Goal: Information Seeking & Learning: Learn about a topic

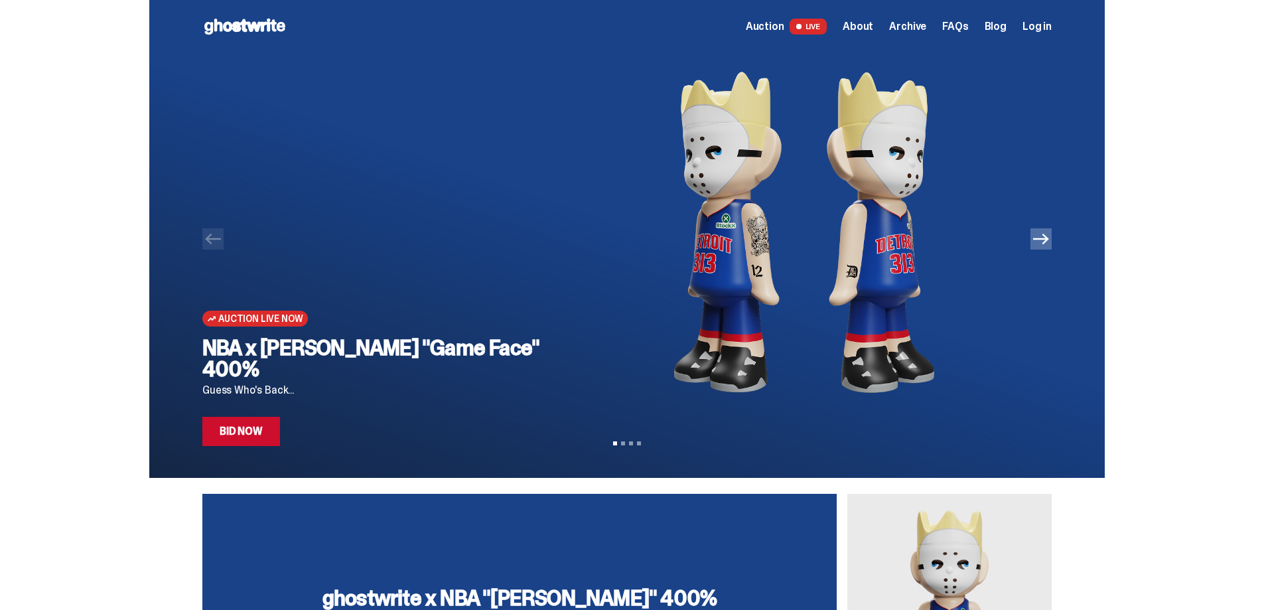
click at [1046, 245] on icon "Next" at bounding box center [1041, 239] width 16 height 16
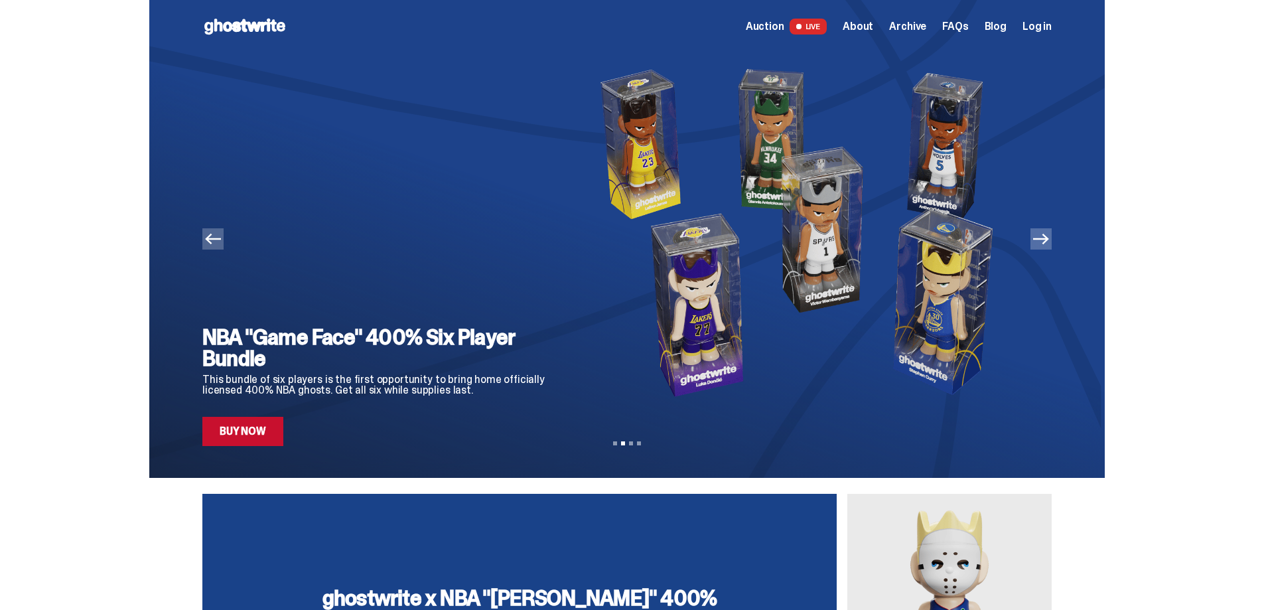
click at [1044, 242] on icon "Next" at bounding box center [1041, 239] width 16 height 16
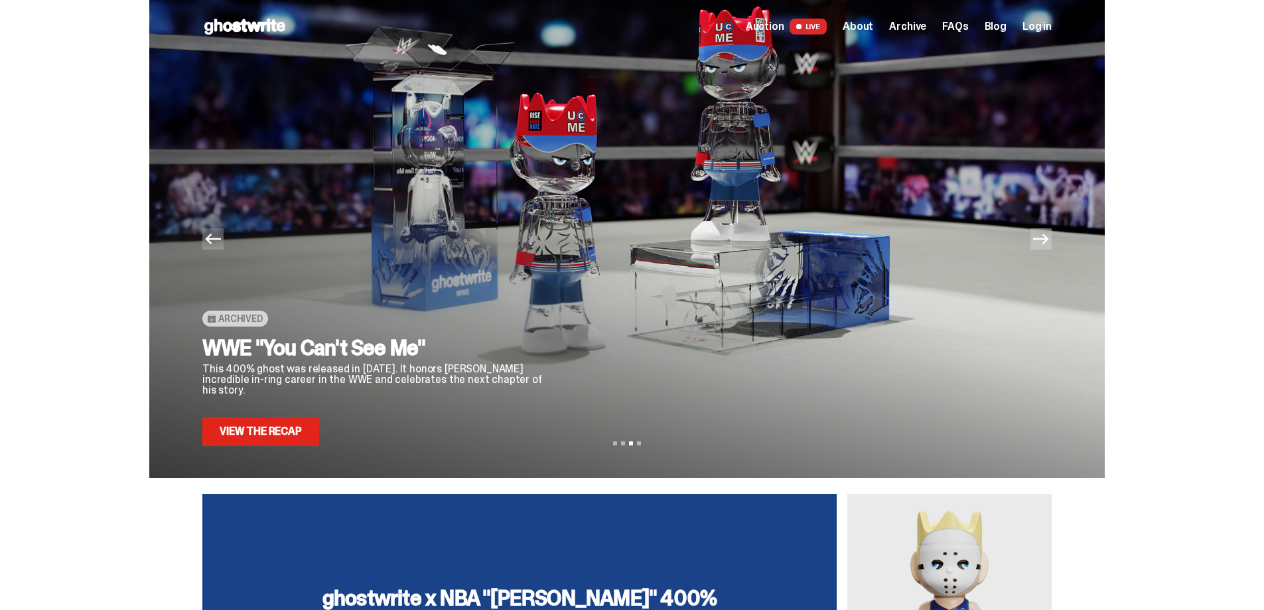
click at [1049, 237] on icon "Next" at bounding box center [1041, 239] width 16 height 16
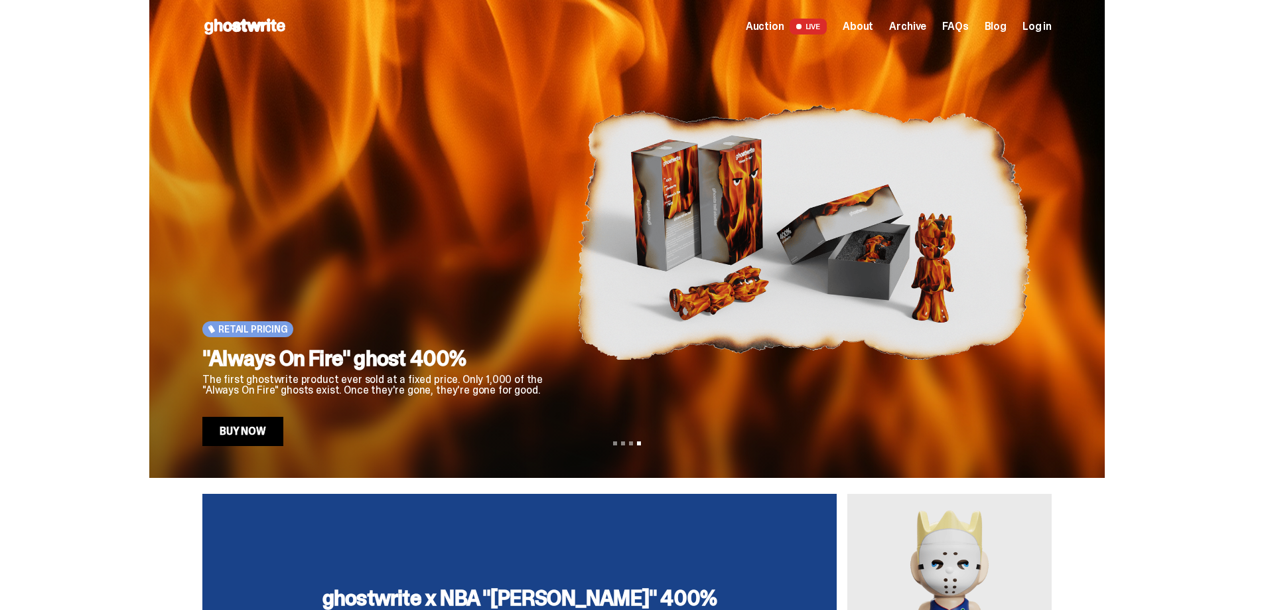
click at [782, 25] on span "Auction" at bounding box center [765, 26] width 38 height 11
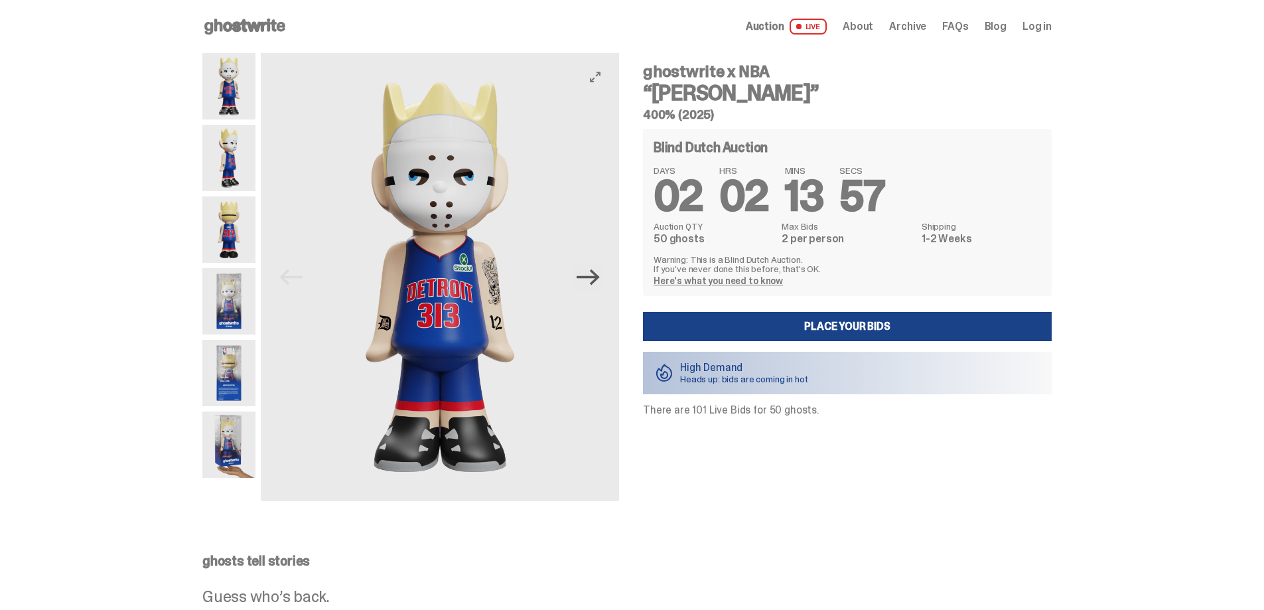
click at [600, 275] on icon "Next" at bounding box center [588, 277] width 23 height 16
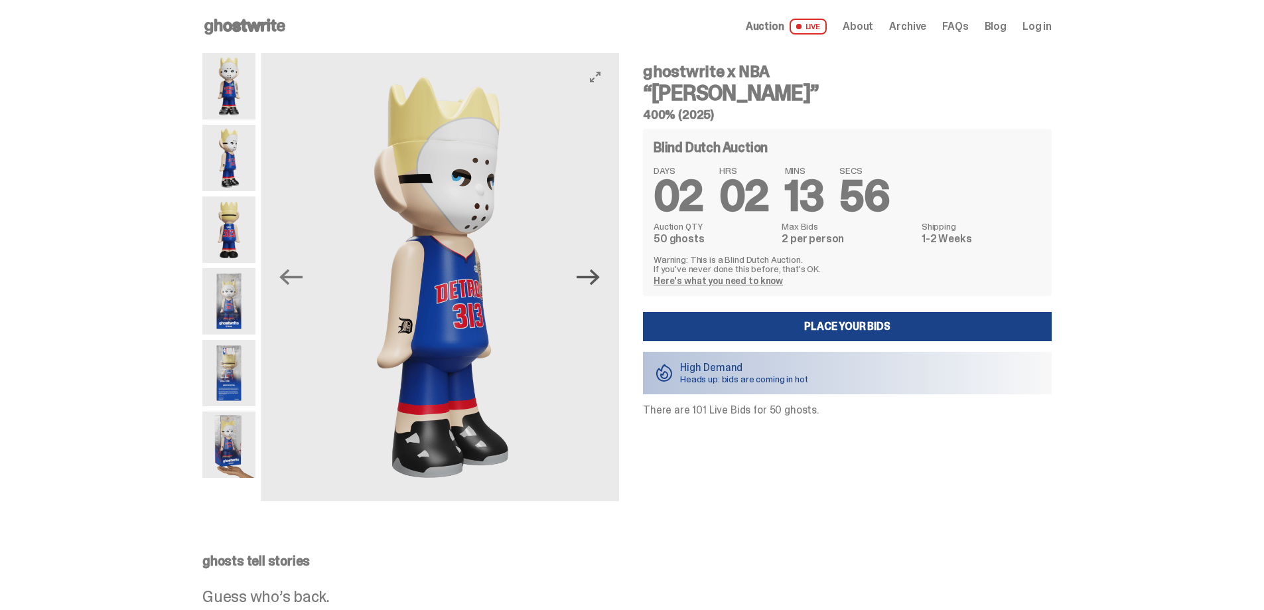
click at [600, 275] on icon "Next" at bounding box center [588, 277] width 23 height 16
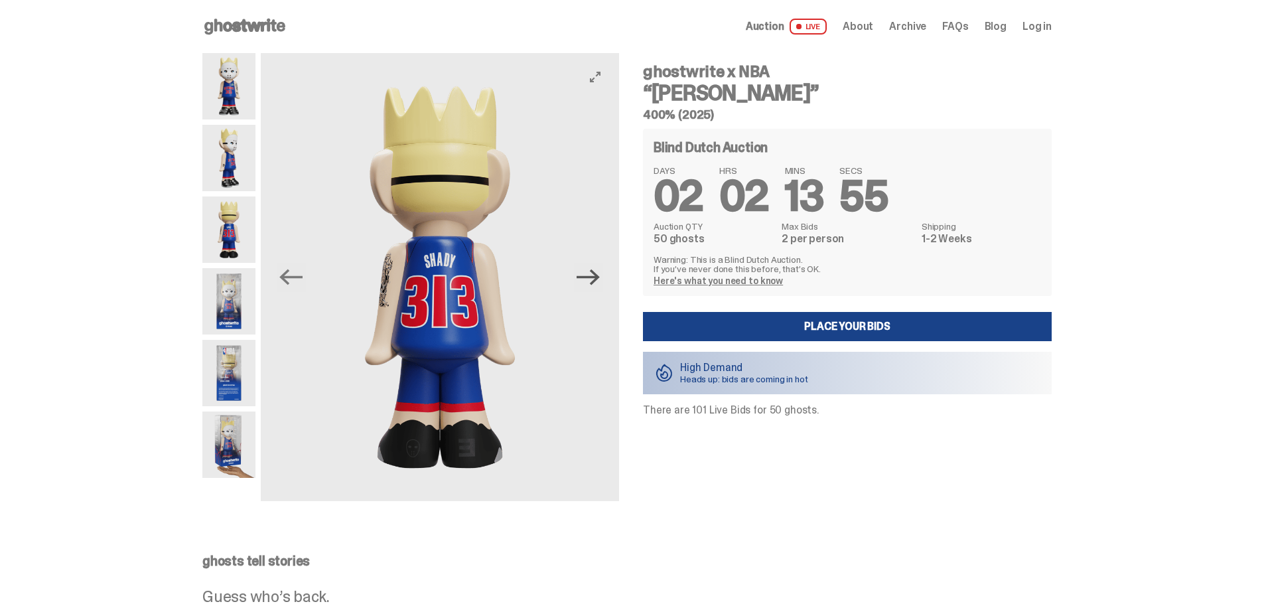
click at [600, 275] on icon "Next" at bounding box center [588, 277] width 23 height 16
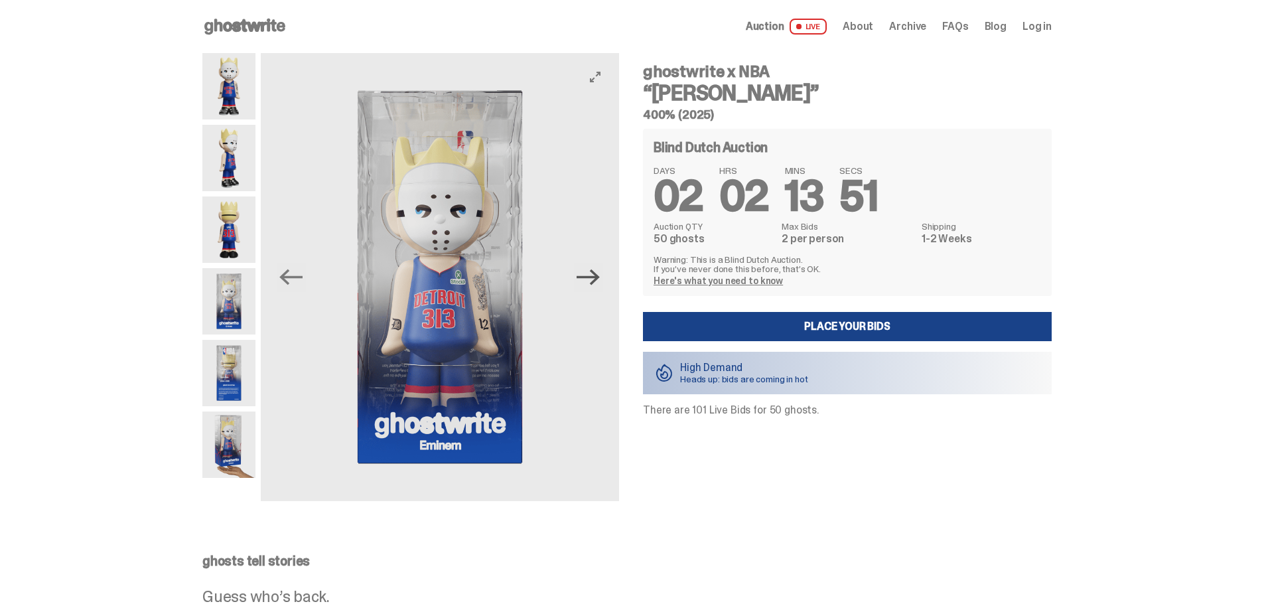
click at [598, 275] on icon "Next" at bounding box center [588, 276] width 23 height 23
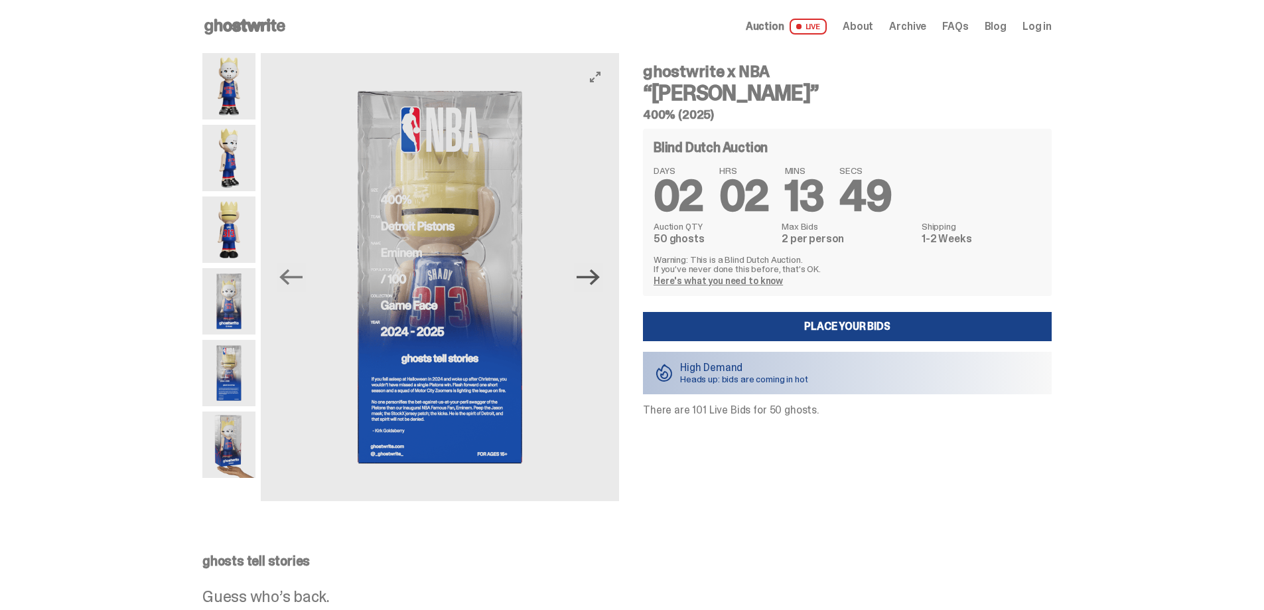
click at [598, 275] on icon "Next" at bounding box center [588, 276] width 23 height 23
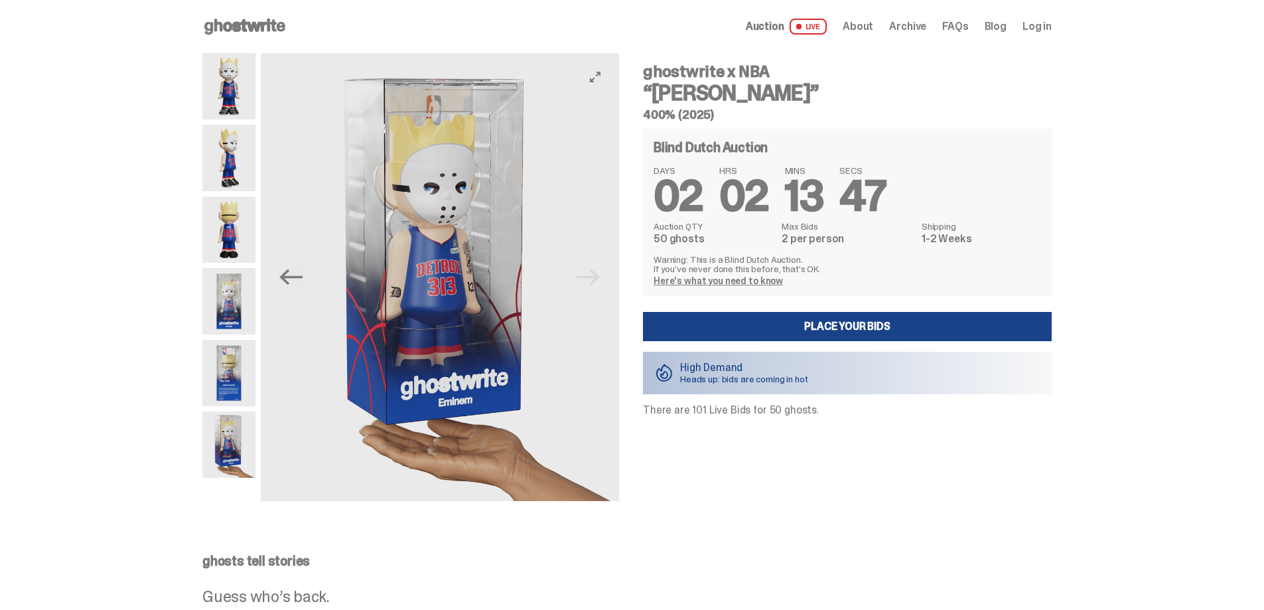
click at [598, 275] on img at bounding box center [440, 277] width 358 height 448
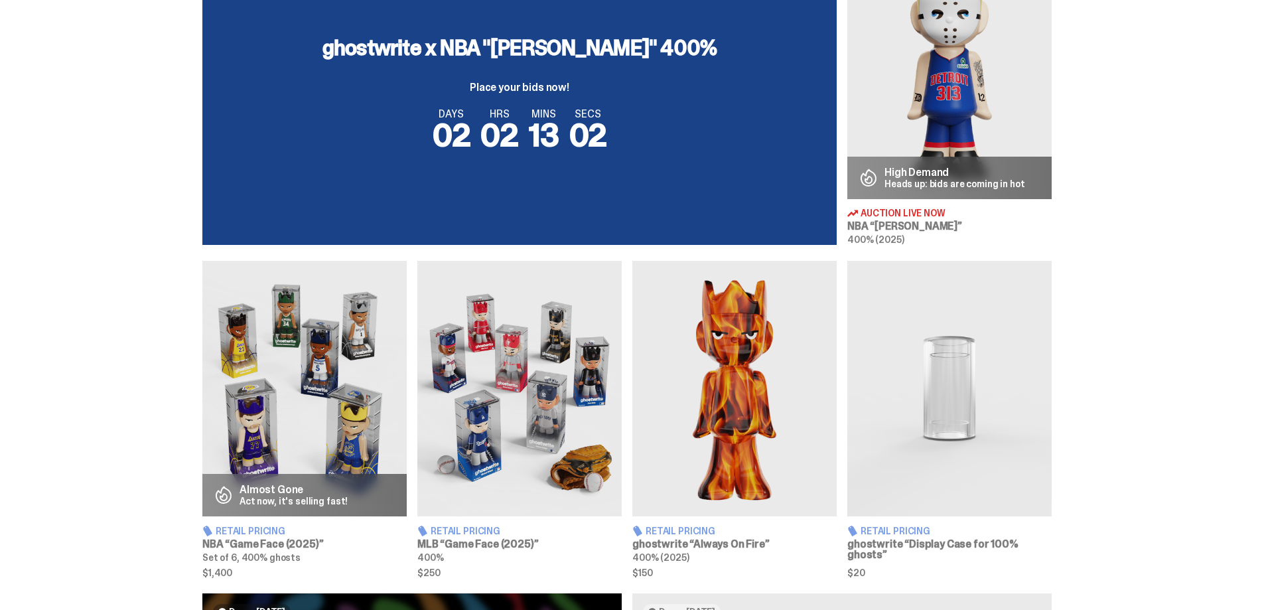
scroll to position [730, 0]
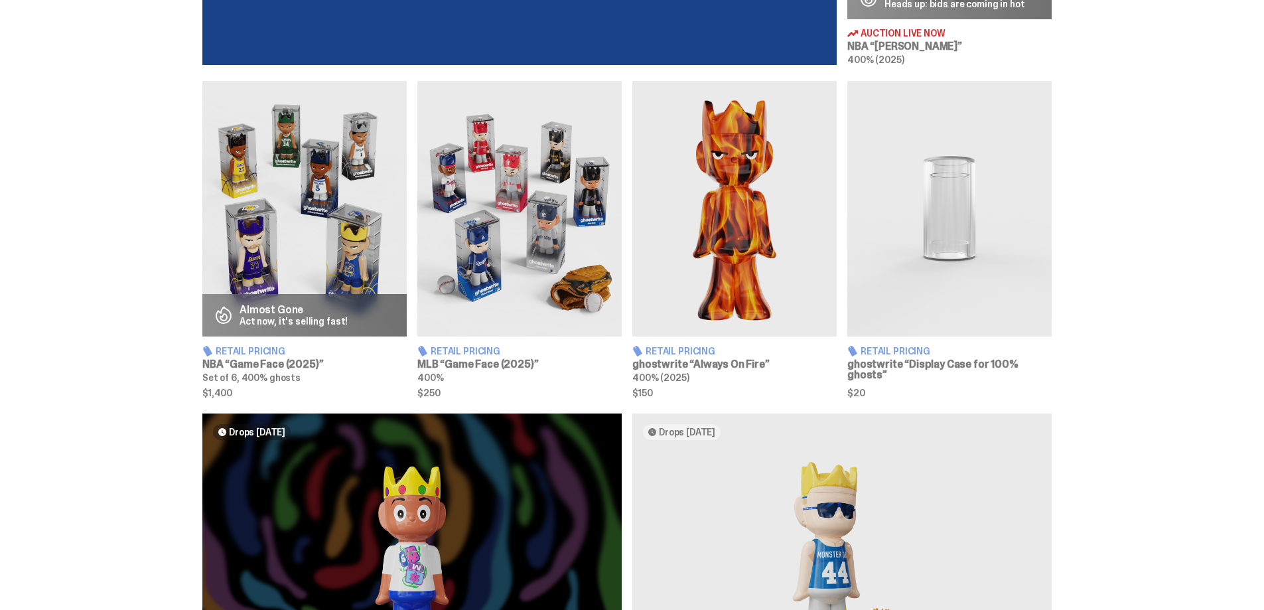
click at [963, 194] on img at bounding box center [949, 208] width 204 height 255
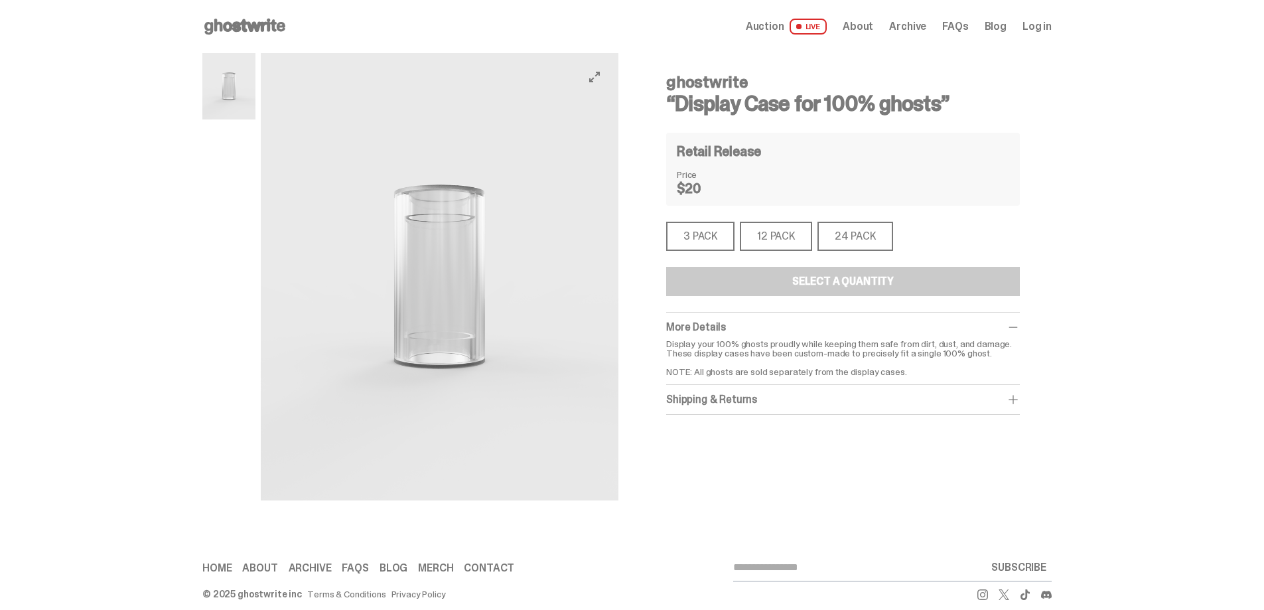
click at [600, 70] on button "View full-screen" at bounding box center [595, 77] width 16 height 16
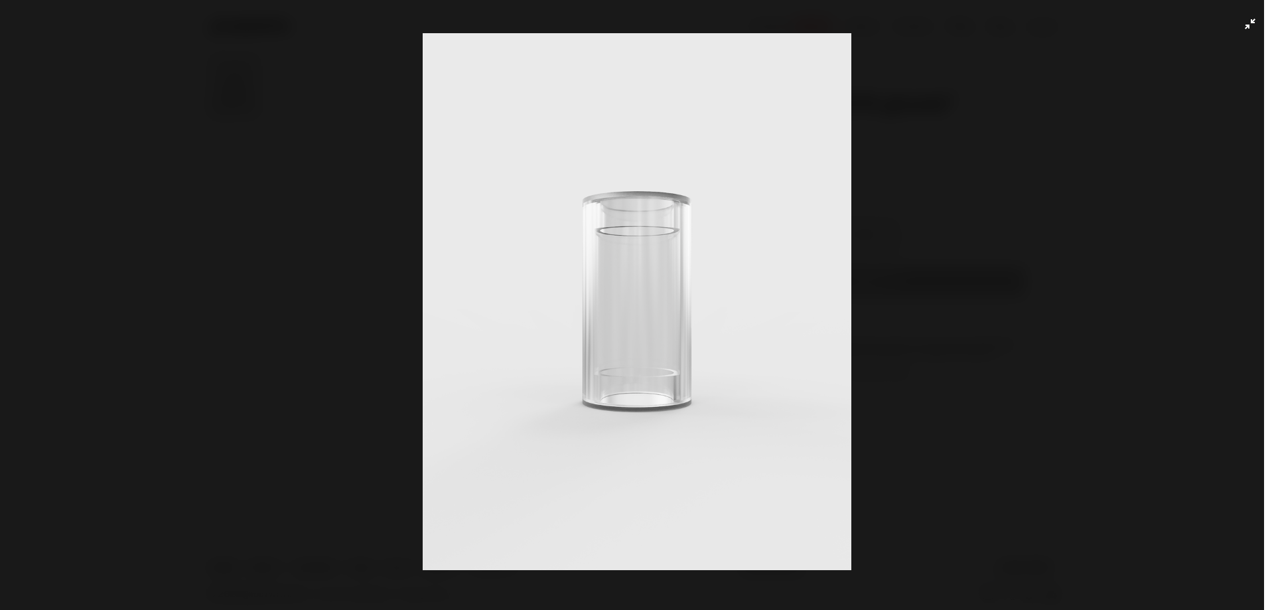
click at [1245, 24] on icon "Exit full-screen" at bounding box center [1250, 24] width 11 height 11
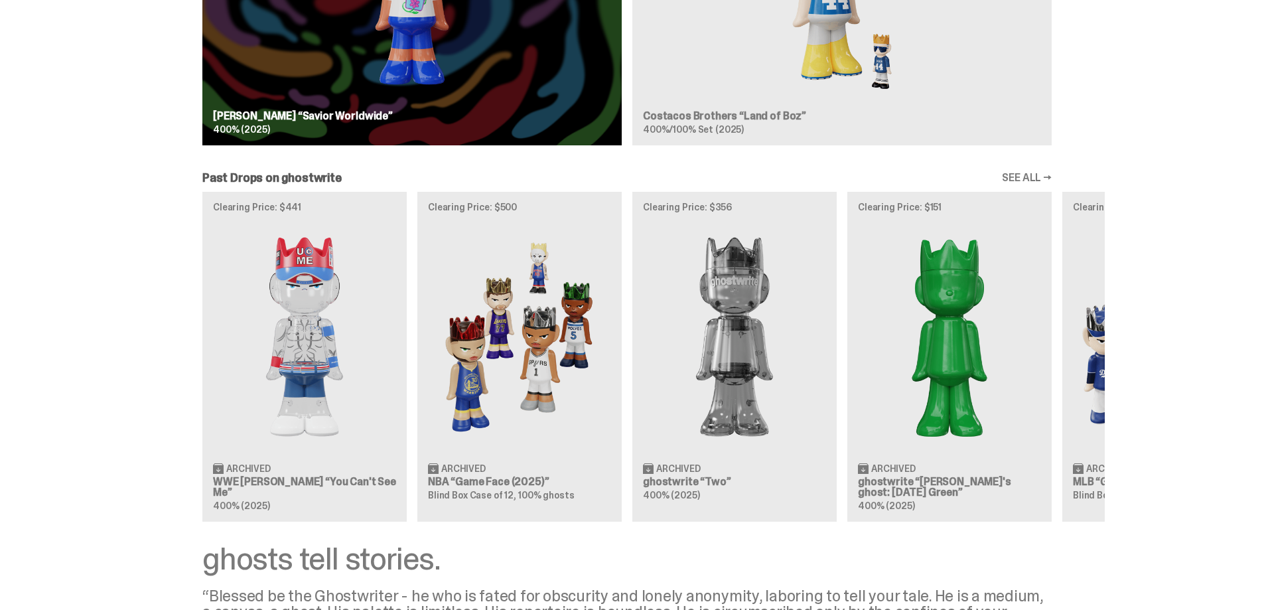
scroll to position [1327, 0]
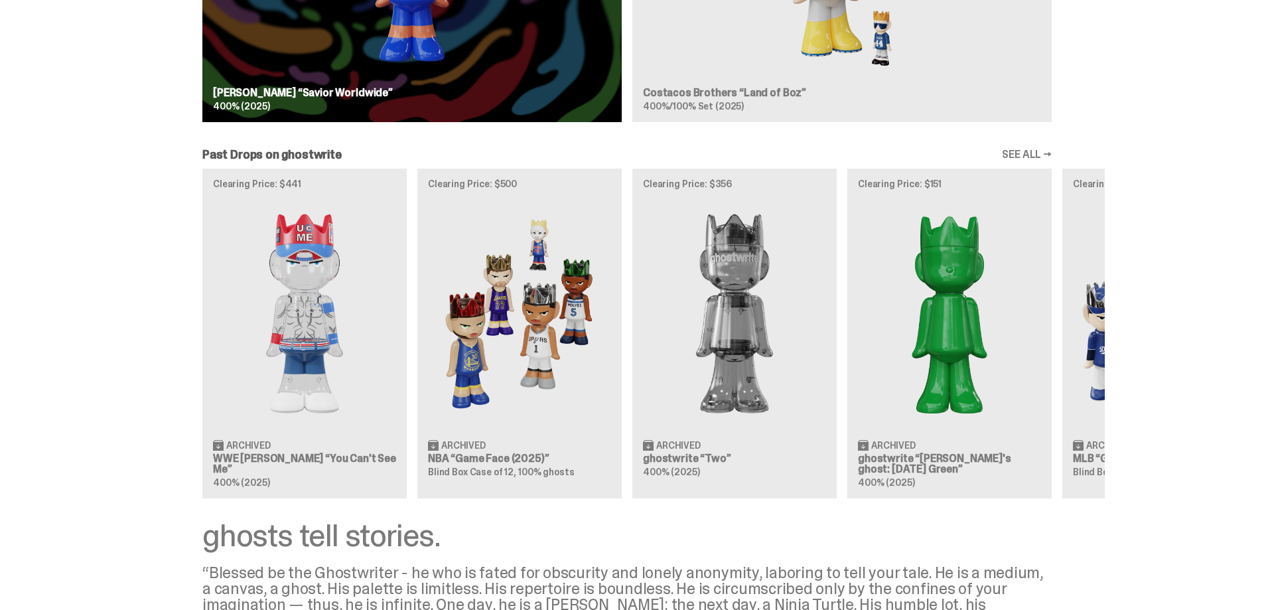
click at [1045, 149] on link "SEE ALL →" at bounding box center [1027, 154] width 50 height 11
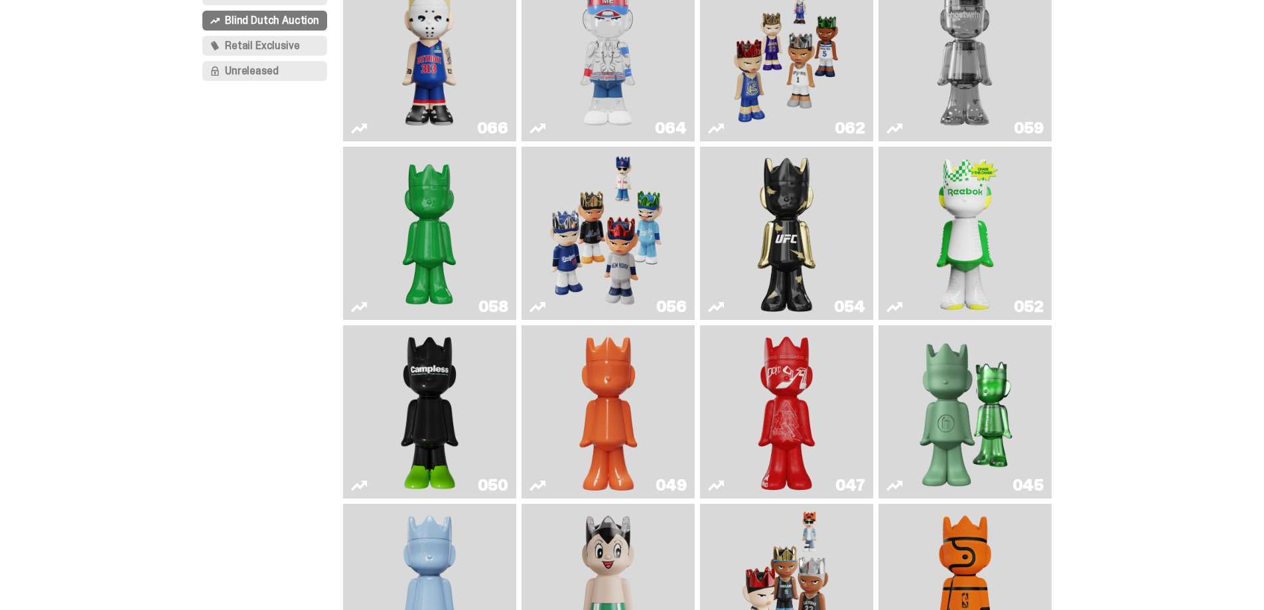
scroll to position [106, 0]
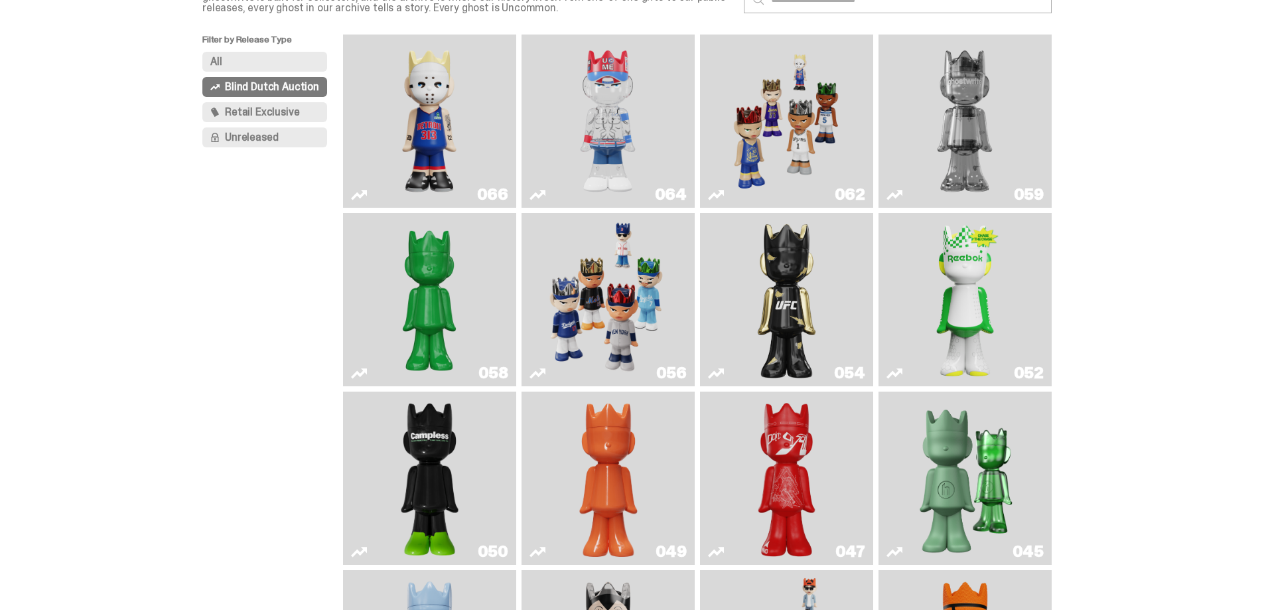
click at [794, 273] on img "Ruby" at bounding box center [787, 299] width 70 height 163
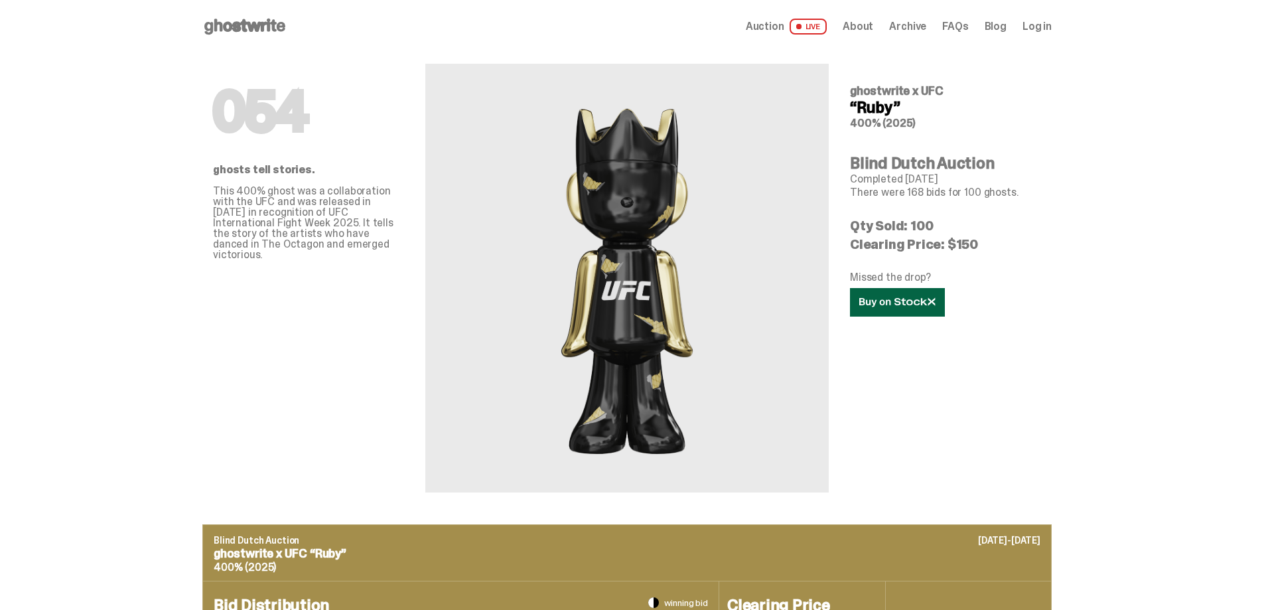
click at [898, 299] on icon at bounding box center [897, 302] width 76 height 10
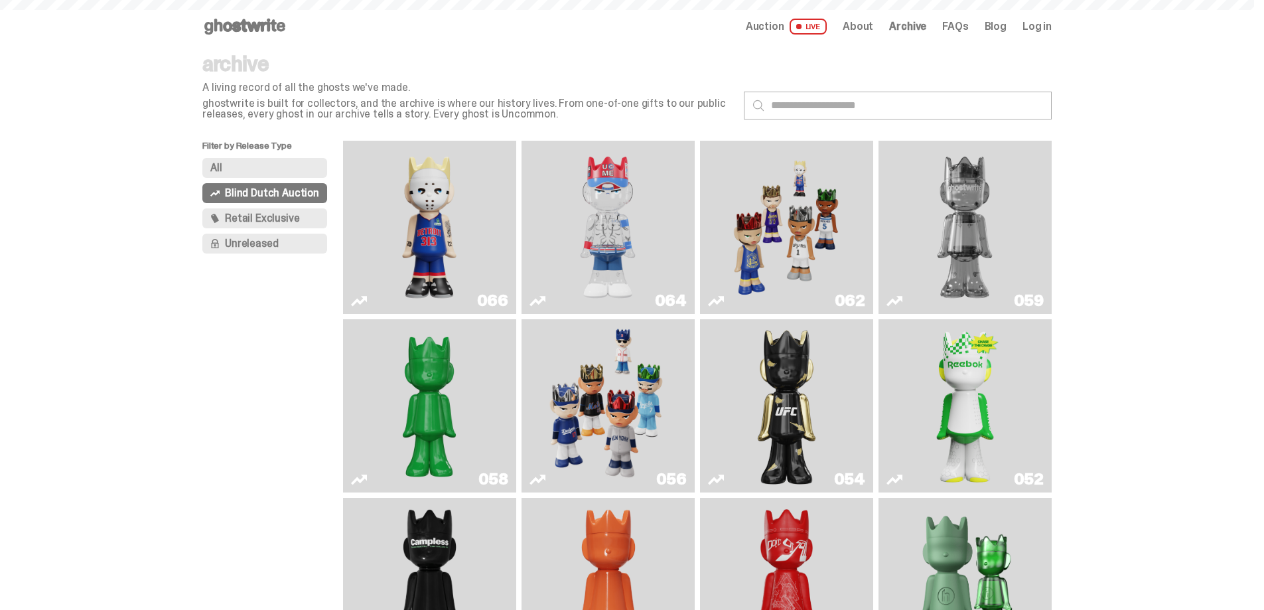
scroll to position [106, 0]
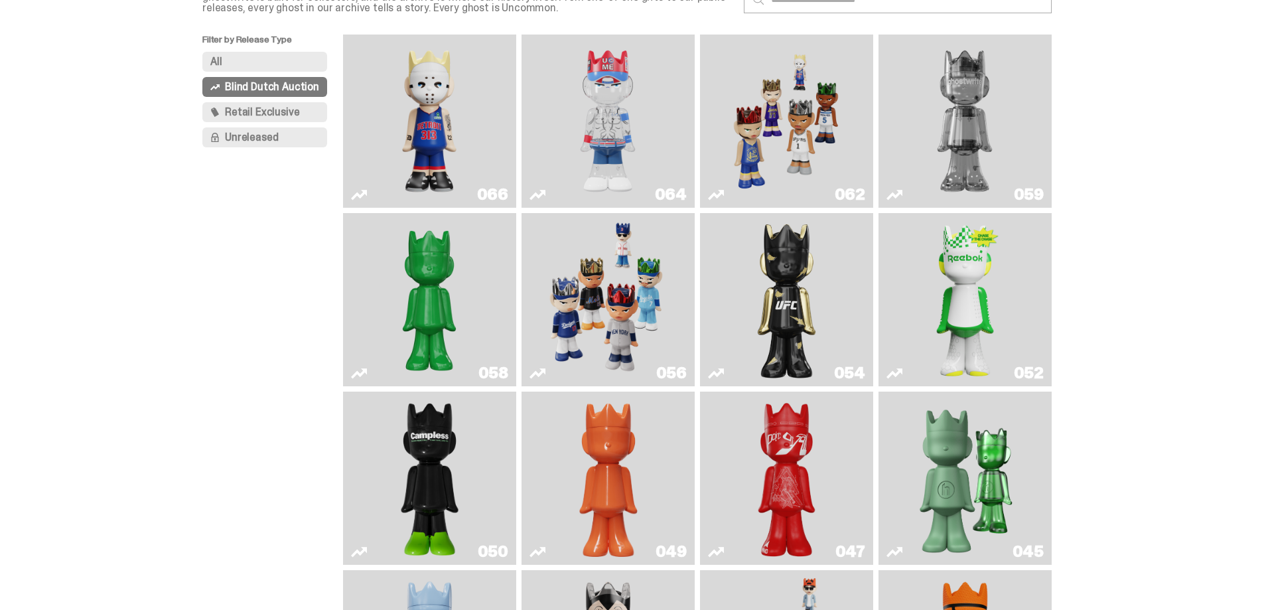
click at [420, 94] on img "Eminem" at bounding box center [429, 121] width 130 height 163
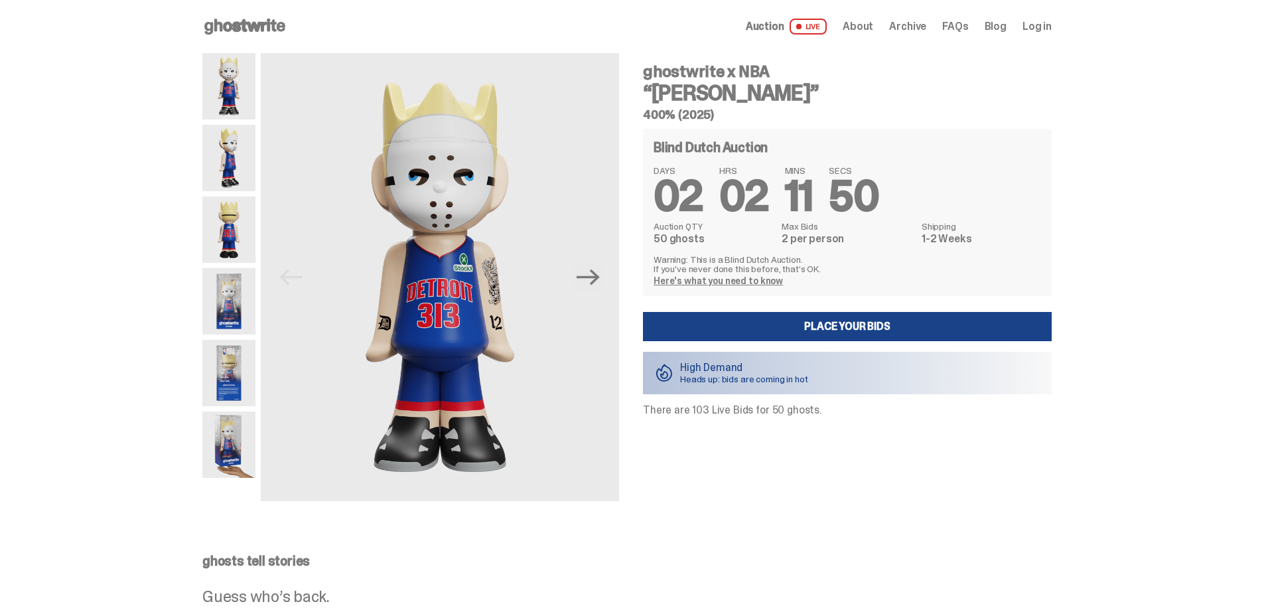
click at [804, 380] on p "Heads up: bids are coming in hot" at bounding box center [744, 378] width 128 height 9
click at [798, 376] on p "Heads up: bids are coming in hot" at bounding box center [744, 378] width 128 height 9
click at [797, 374] on p "Heads up: bids are coming in hot" at bounding box center [744, 378] width 128 height 9
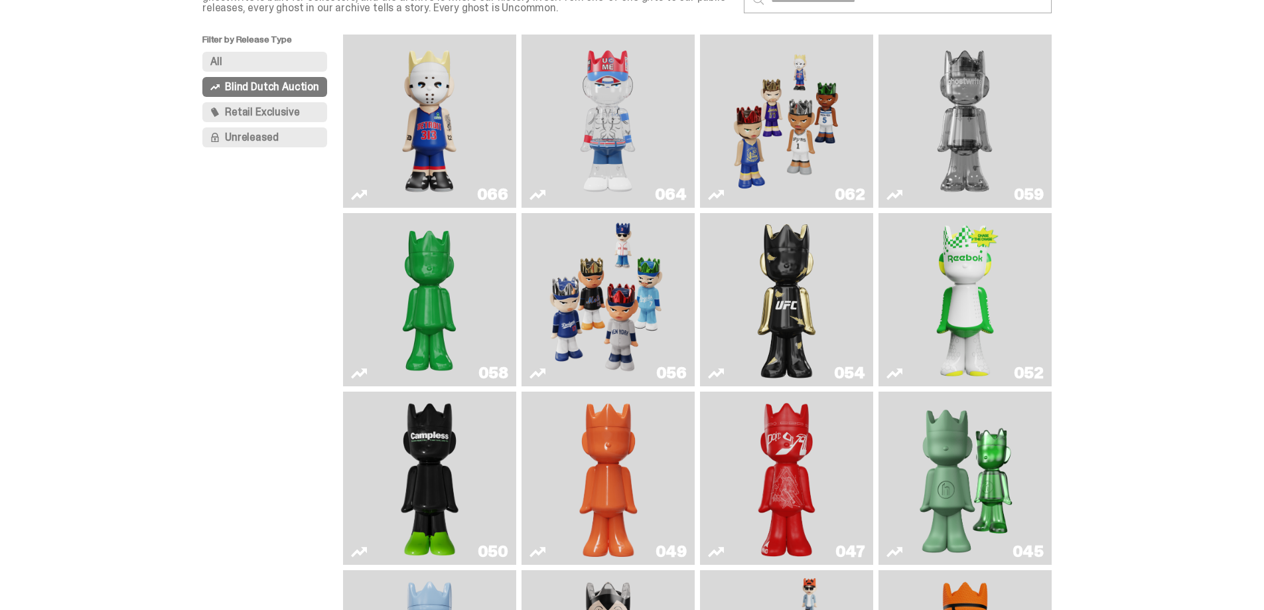
click at [595, 113] on img "You Can't See Me" at bounding box center [608, 121] width 130 height 163
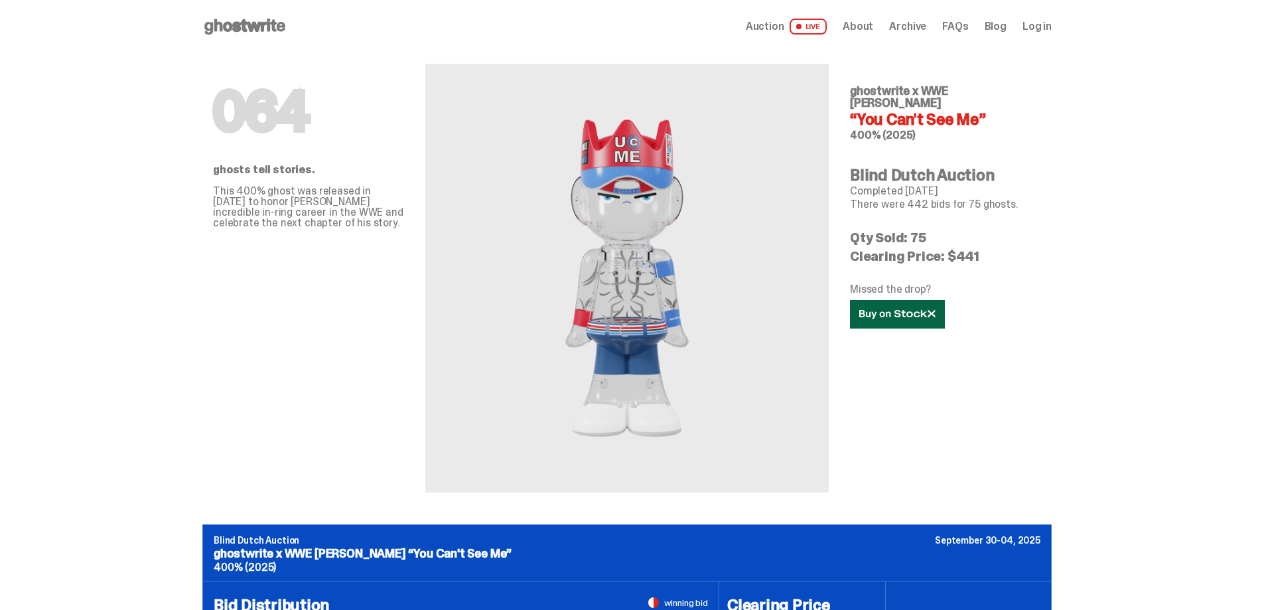
click at [923, 309] on icon at bounding box center [897, 314] width 76 height 10
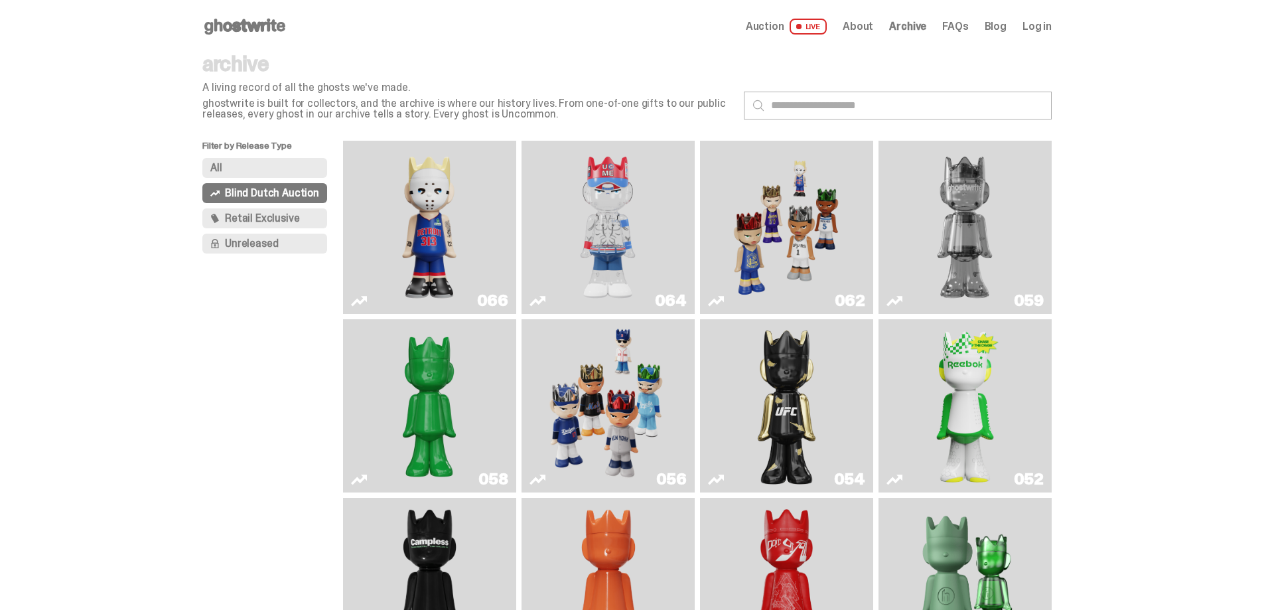
click at [222, 164] on span "All" at bounding box center [216, 168] width 12 height 11
